Goal: Information Seeking & Learning: Learn about a topic

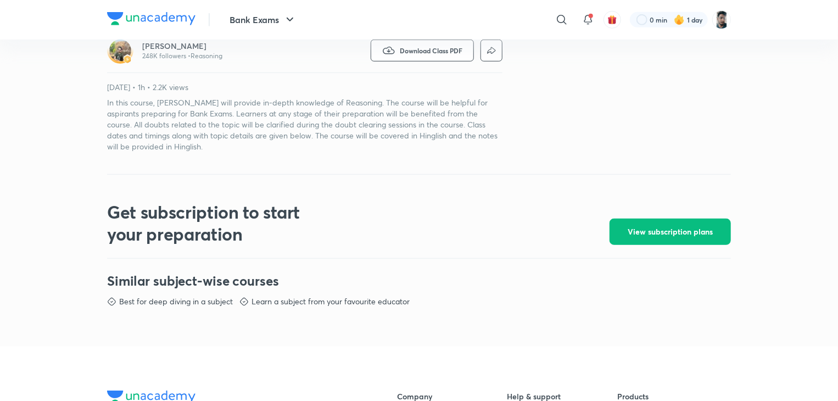
scroll to position [353, 0]
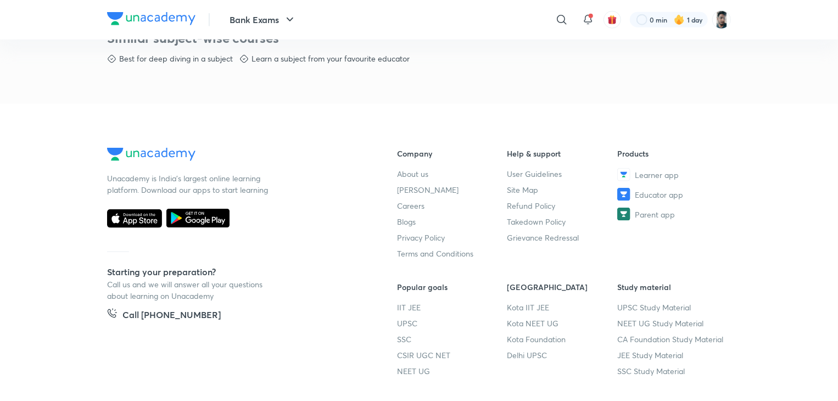
scroll to position [595, 0]
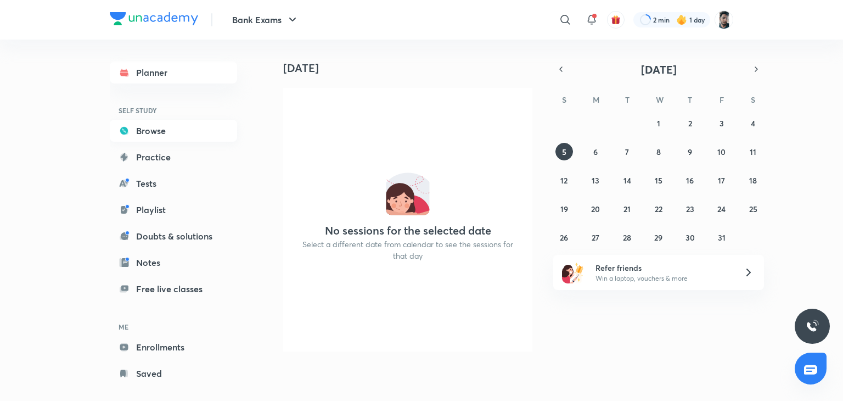
click at [135, 135] on link "Browse" at bounding box center [173, 131] width 127 height 22
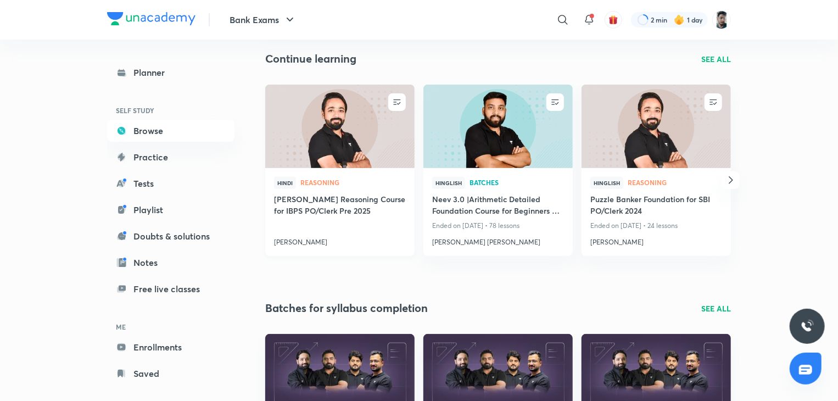
scroll to position [111, 0]
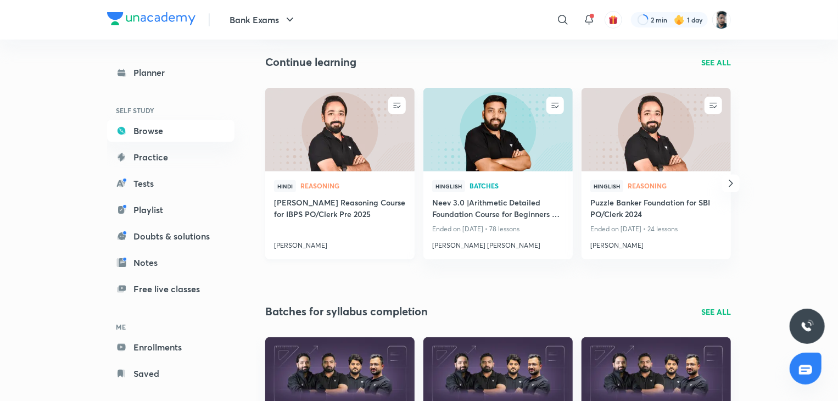
click at [333, 203] on h4 "[PERSON_NAME] Reasoning Course for IBPS PO/Clerk Pre 2025" at bounding box center [340, 209] width 132 height 25
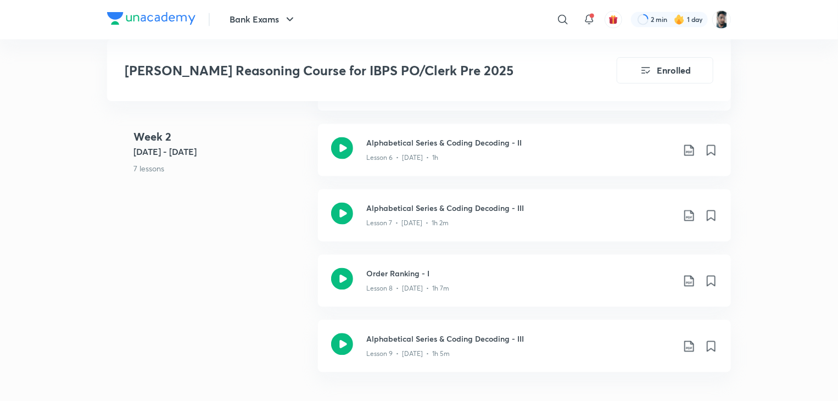
scroll to position [1034, 0]
click at [341, 202] on icon at bounding box center [342, 213] width 22 height 22
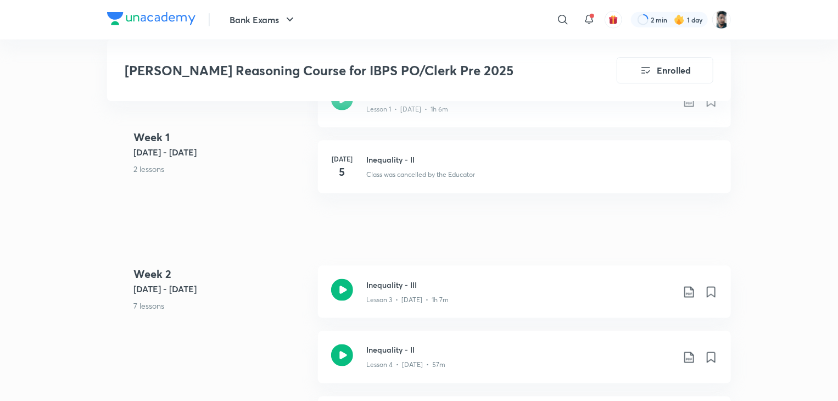
scroll to position [679, 0]
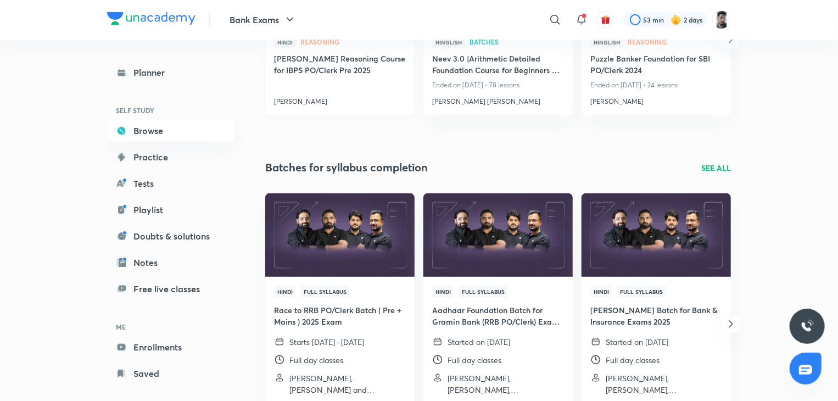
scroll to position [256, 0]
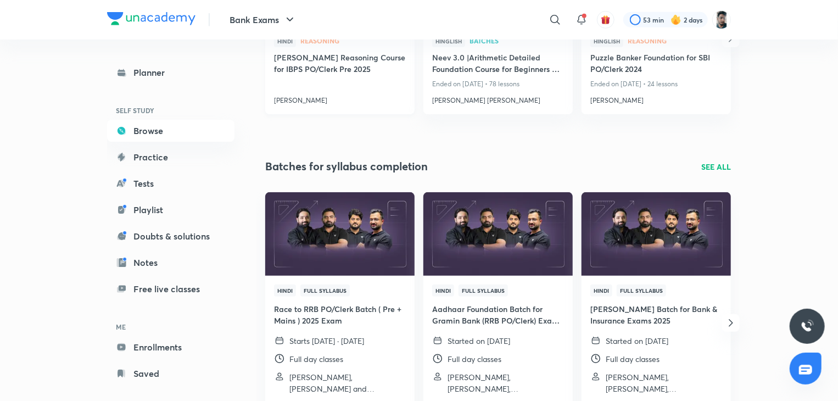
click at [314, 62] on h4 "[PERSON_NAME] Reasoning Course for IBPS PO/Clerk Pre 2025" at bounding box center [340, 64] width 132 height 25
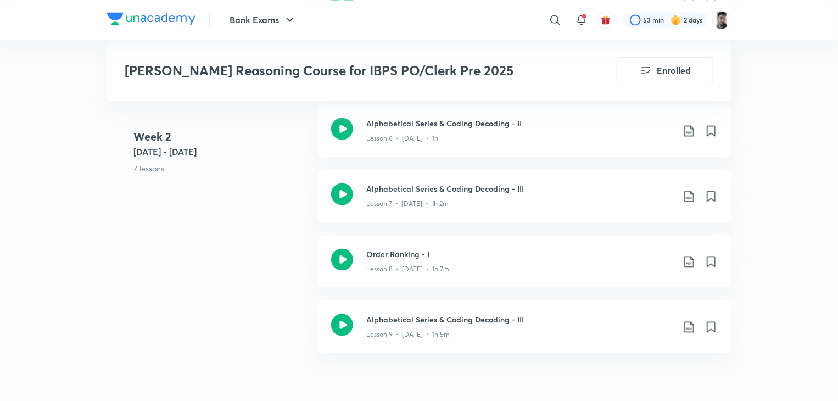
scroll to position [1054, 0]
click at [343, 247] on icon at bounding box center [342, 258] width 22 height 22
